Goal: Find specific page/section: Find specific page/section

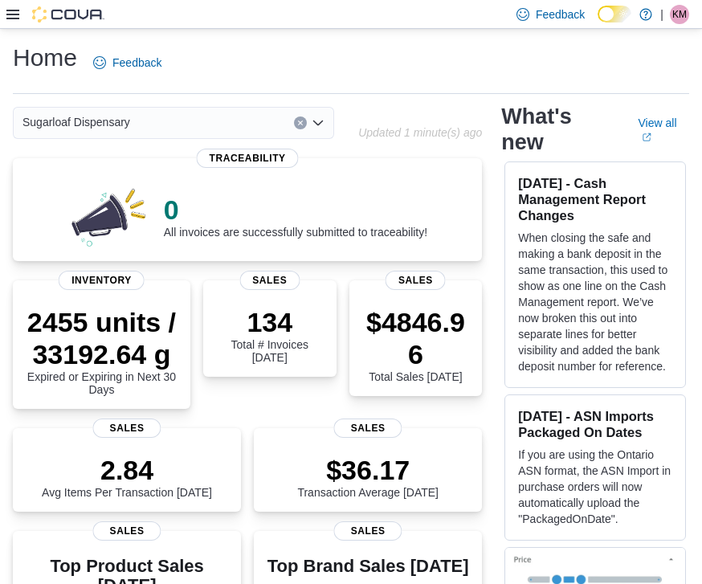
click at [66, 137] on div "Sugarloaf Dispensary" at bounding box center [173, 123] width 321 height 32
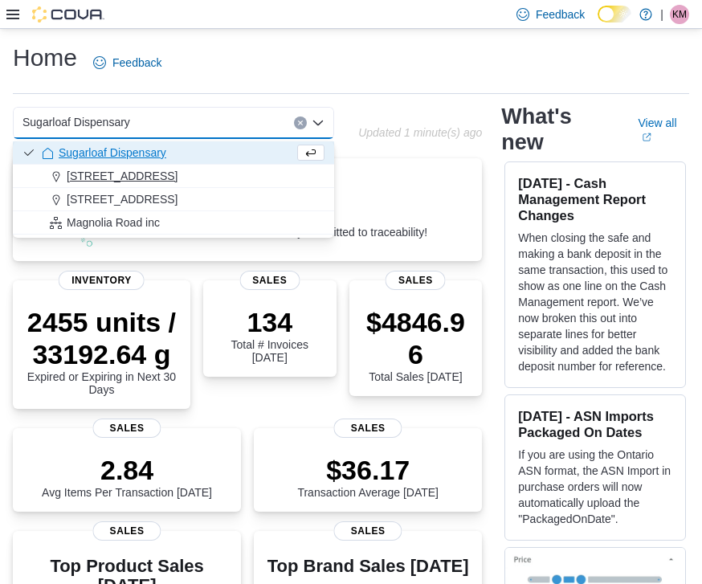
click at [74, 179] on span "[STREET_ADDRESS]" at bounding box center [122, 176] width 111 height 16
